Goal: Task Accomplishment & Management: Manage account settings

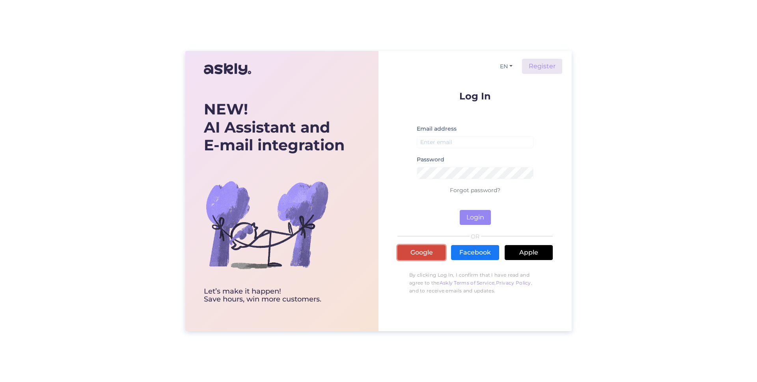
click at [409, 252] on link "Google" at bounding box center [422, 252] width 48 height 15
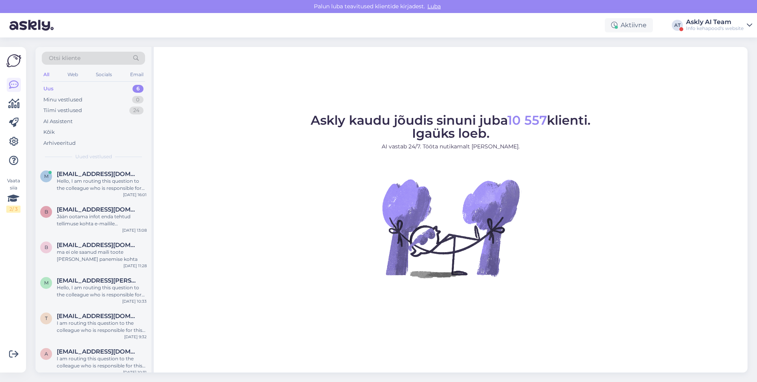
click at [722, 21] on div "Askly AI Team" at bounding box center [715, 22] width 58 height 6
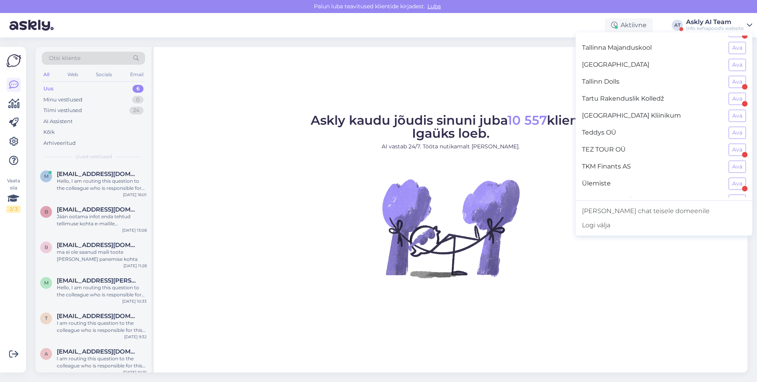
scroll to position [703, 0]
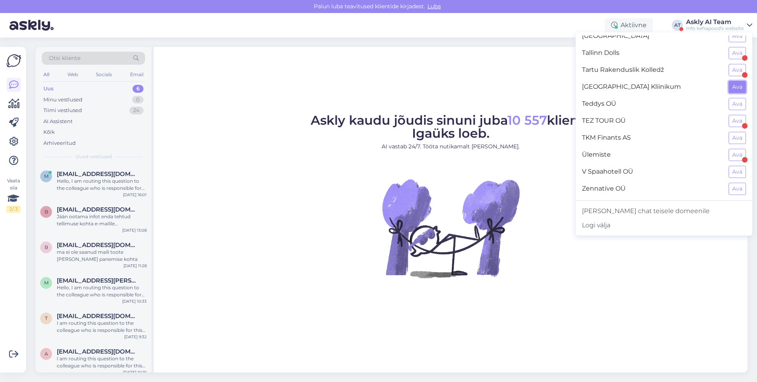
click at [737, 87] on button "Ava" at bounding box center [737, 87] width 17 height 12
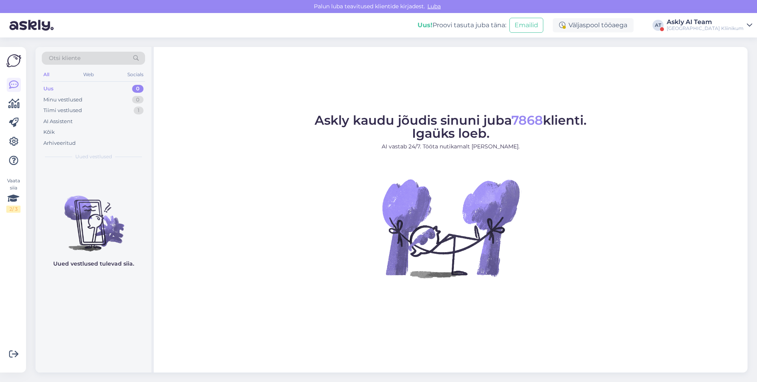
click at [22, 141] on div "Vaata siia 2 / 3 Võimalused Veendu, et Askly loob sulle väärtust. Sulge Ühenda …" at bounding box center [13, 209] width 26 height 325
click at [16, 141] on icon at bounding box center [13, 141] width 9 height 9
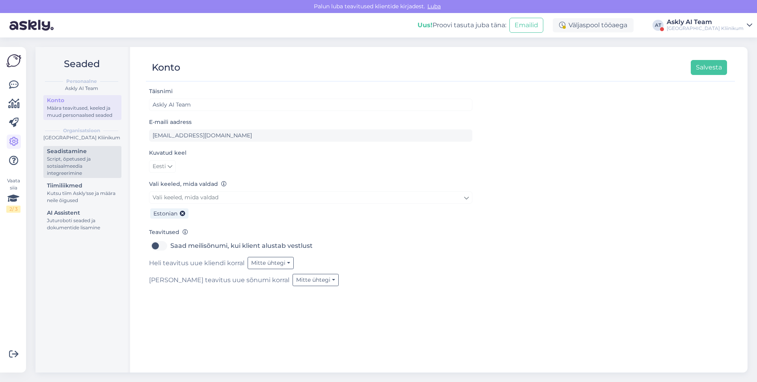
click at [70, 154] on div "Seadistamine" at bounding box center [82, 151] width 71 height 8
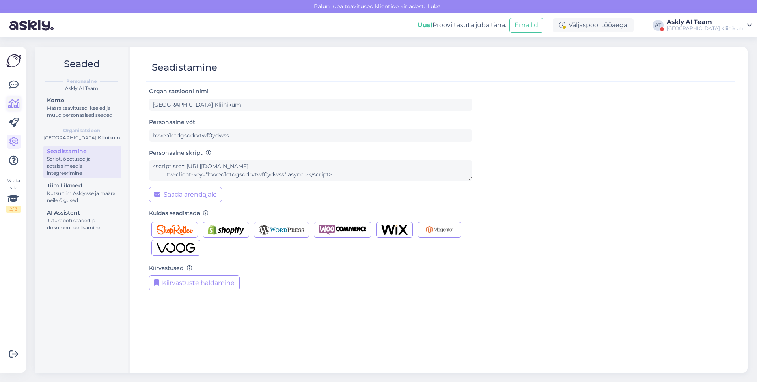
click at [7, 108] on link at bounding box center [14, 104] width 14 height 14
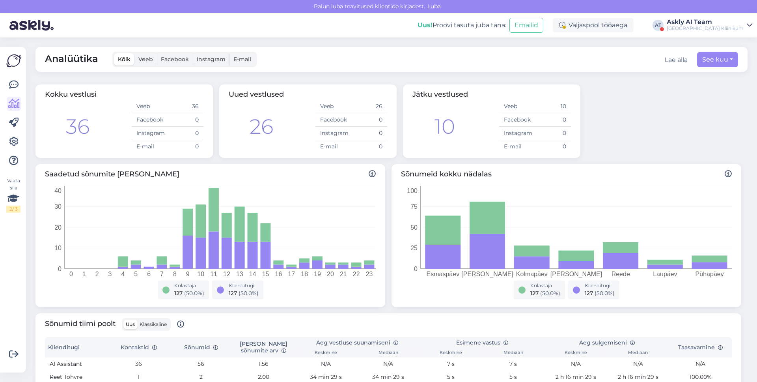
click at [737, 27] on div "[GEOGRAPHIC_DATA] Kliinikum" at bounding box center [705, 28] width 77 height 6
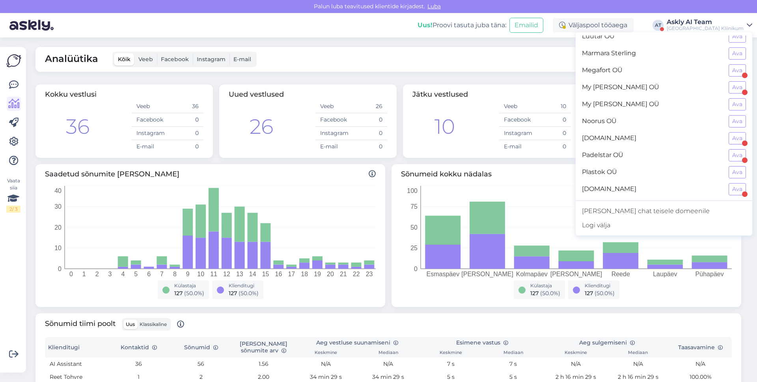
scroll to position [340, 0]
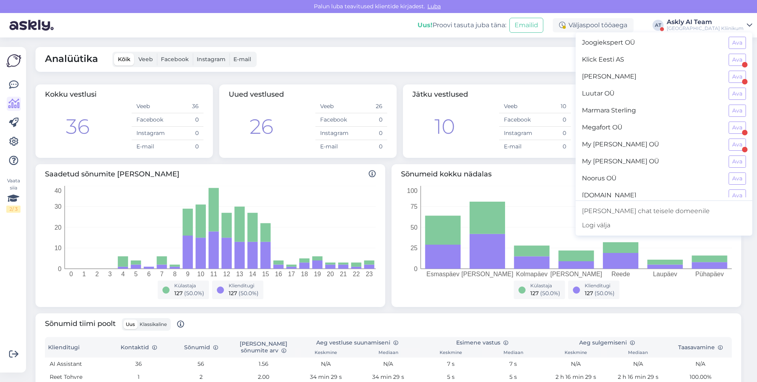
click at [741, 52] on div "Klick Eesti AS Ava" at bounding box center [664, 59] width 177 height 17
click at [734, 63] on button "Ava" at bounding box center [737, 60] width 17 height 12
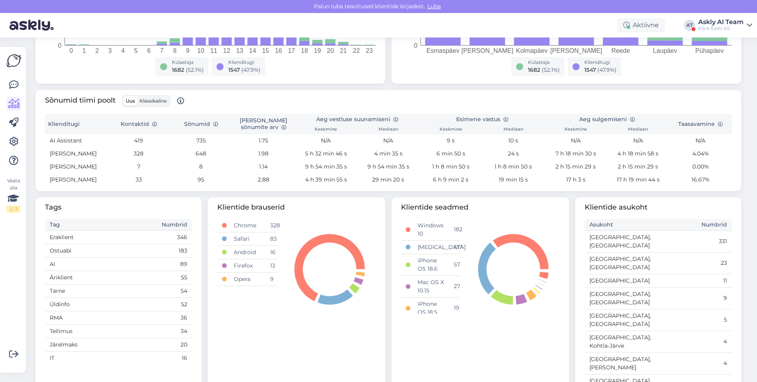
scroll to position [0, 0]
